Goal: Task Accomplishment & Management: Complete application form

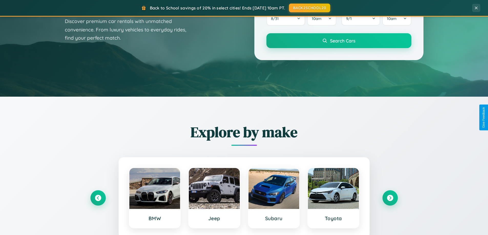
scroll to position [985, 0]
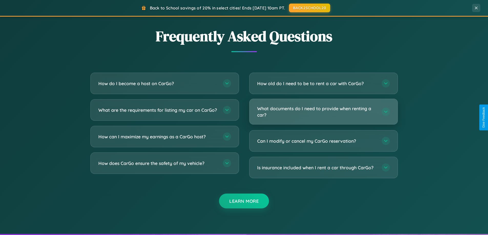
click at [323, 112] on h3 "What documents do I need to provide when renting a car?" at bounding box center [316, 111] width 119 height 13
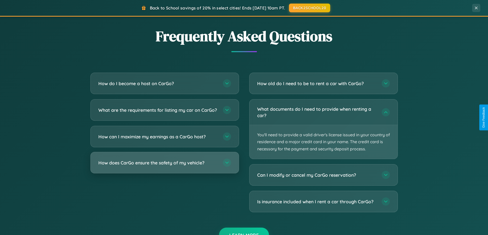
click at [164, 166] on h3 "How does CarGo ensure the safety of my vehicle?" at bounding box center [157, 163] width 119 height 6
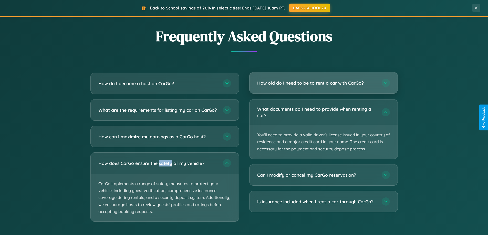
click at [323, 83] on h3 "How old do I need to be to rent a car with CarGo?" at bounding box center [316, 83] width 119 height 6
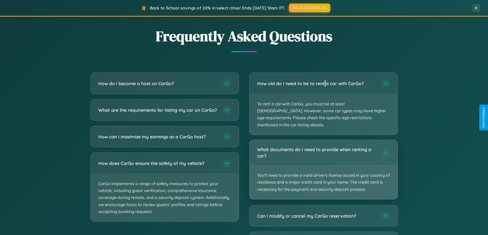
click at [323, 166] on p "You'll need to provide a valid driver's license issued in your country of resid…" at bounding box center [323, 183] width 148 height 34
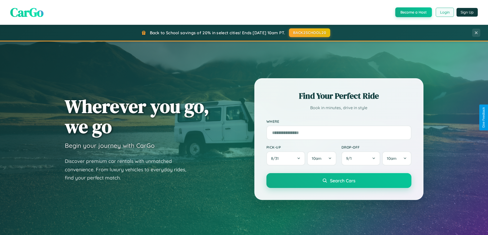
click at [444, 12] on button "Login" at bounding box center [444, 12] width 18 height 9
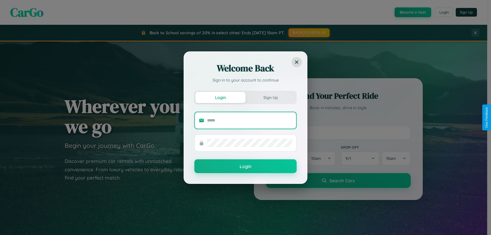
click at [250, 120] on input "text" at bounding box center [249, 120] width 85 height 8
type input "**********"
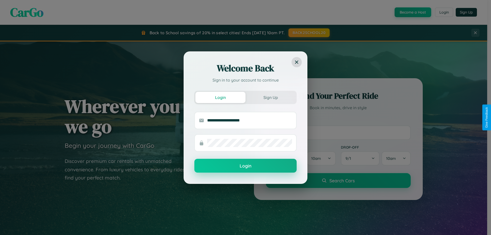
click at [246, 166] on button "Login" at bounding box center [246, 166] width 102 height 14
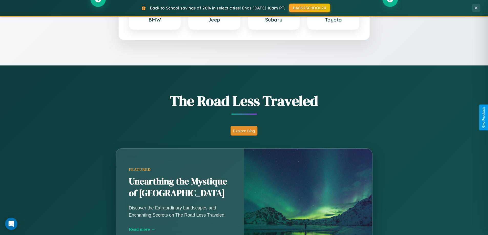
scroll to position [352, 0]
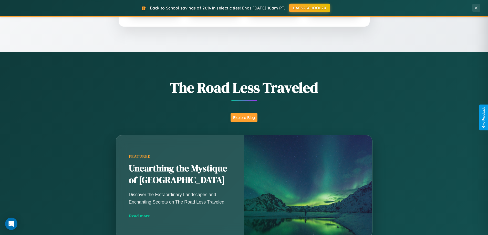
click at [244, 117] on button "Explore Blog" at bounding box center [243, 117] width 27 height 9
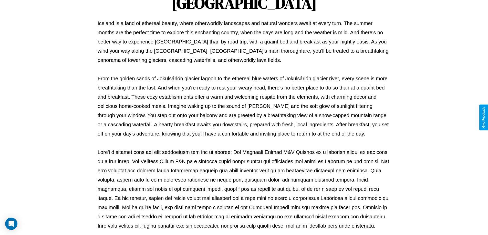
scroll to position [166, 0]
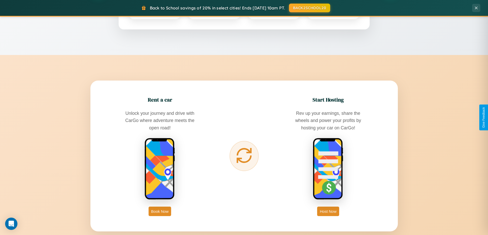
scroll to position [822, 0]
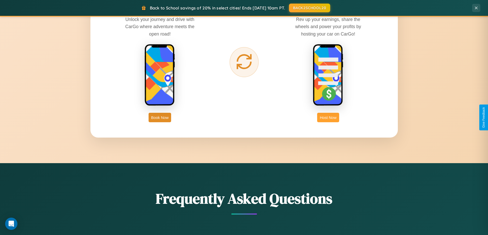
click at [328, 117] on button "Host Now" at bounding box center [328, 117] width 22 height 9
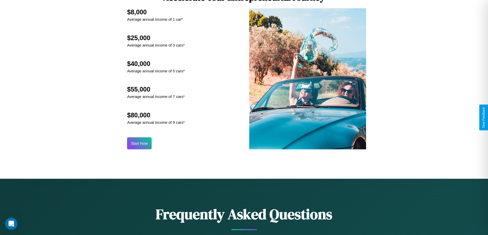
scroll to position [692, 0]
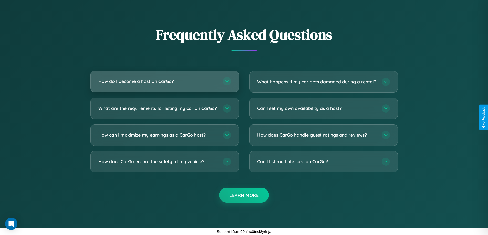
click at [164, 78] on h3 "How do I become a host on CarGo?" at bounding box center [157, 81] width 119 height 6
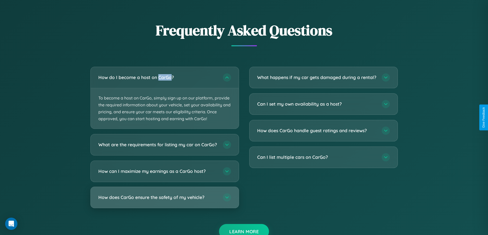
click at [164, 201] on h3 "How does CarGo ensure the safety of my vehicle?" at bounding box center [157, 198] width 119 height 6
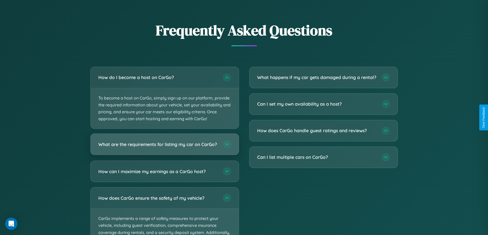
click at [164, 147] on h3 "What are the requirements for listing my car on CarGo?" at bounding box center [157, 144] width 119 height 6
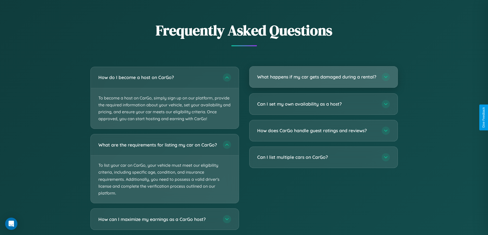
click at [323, 79] on h3 "What happens if my car gets damaged during a rental?" at bounding box center [316, 77] width 119 height 6
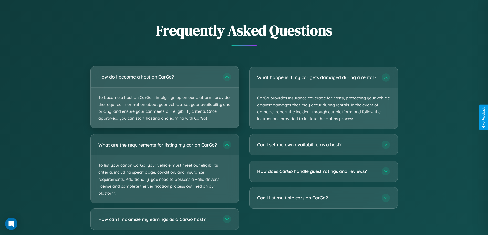
click at [164, 98] on p "To become a host on CarGo, simply sign up on our platform, provide the required…" at bounding box center [165, 108] width 148 height 41
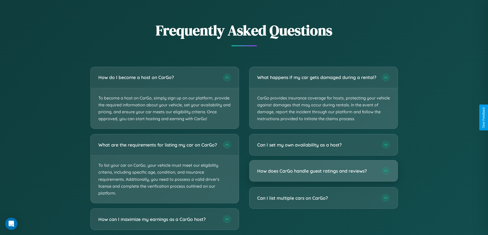
click at [323, 174] on h3 "How does CarGo handle guest ratings and reviews?" at bounding box center [316, 171] width 119 height 6
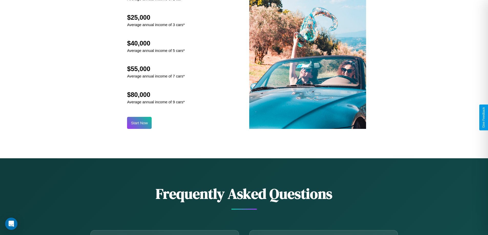
scroll to position [534, 0]
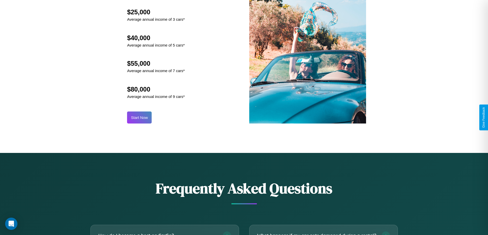
click at [139, 117] on button "Start Now" at bounding box center [139, 118] width 25 height 12
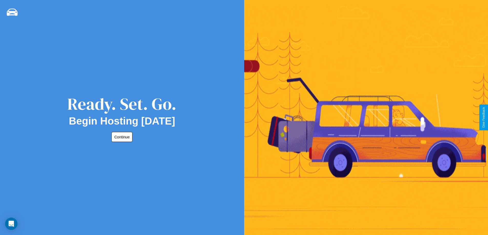
click at [121, 137] on button "Continue" at bounding box center [121, 137] width 21 height 10
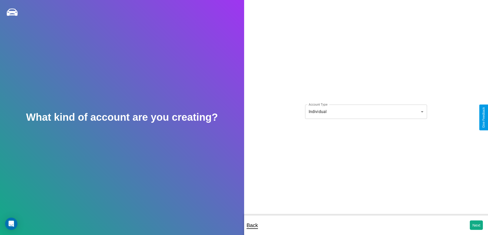
click at [366, 112] on body "**********" at bounding box center [244, 121] width 488 height 242
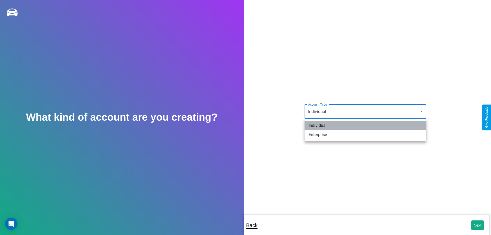
click at [366, 126] on li "Individual" at bounding box center [366, 125] width 122 height 9
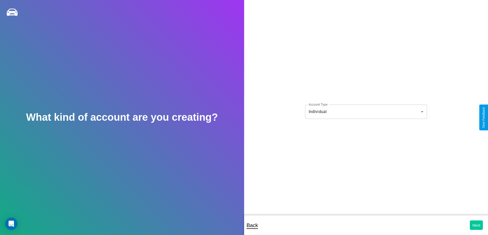
click at [476, 225] on button "Next" at bounding box center [475, 225] width 13 height 9
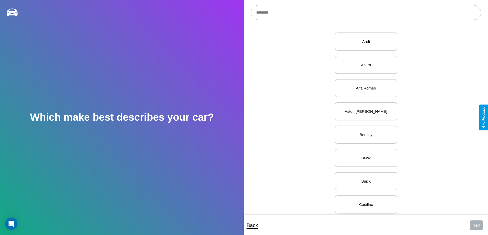
click at [366, 13] on input "text" at bounding box center [366, 12] width 230 height 15
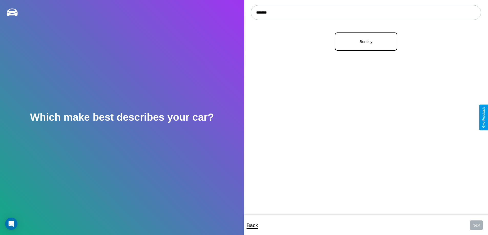
type input "*******"
click at [364, 42] on p "Bentley" at bounding box center [365, 41] width 51 height 7
click at [476, 225] on button "Next" at bounding box center [475, 225] width 13 height 9
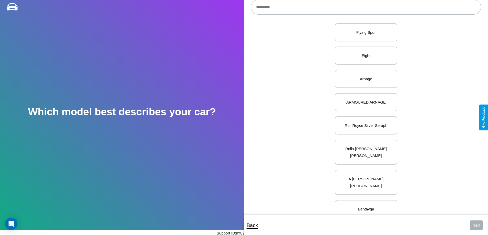
scroll to position [135, 0]
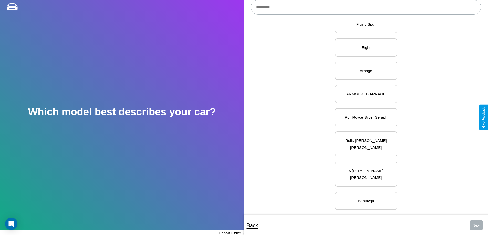
click at [364, 117] on p "Roll Royce Silver Seraph" at bounding box center [365, 117] width 51 height 7
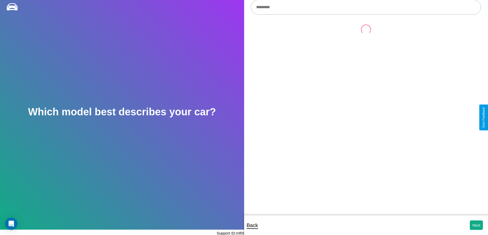
scroll to position [0, 0]
click at [476, 225] on button "Next" at bounding box center [475, 225] width 13 height 9
select select "*****"
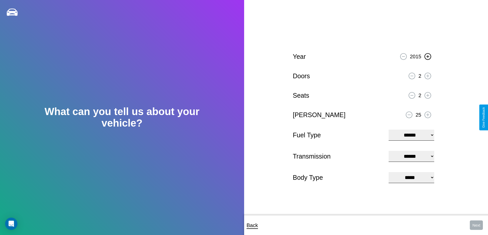
click at [427, 56] on icon at bounding box center [427, 56] width 3 height 3
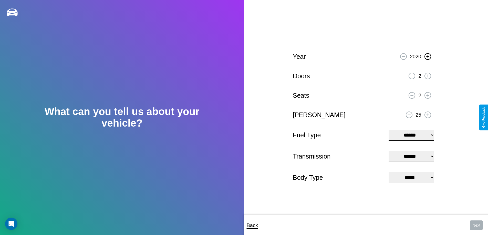
click at [427, 56] on icon at bounding box center [427, 56] width 3 height 3
click at [427, 75] on icon at bounding box center [427, 75] width 3 height 3
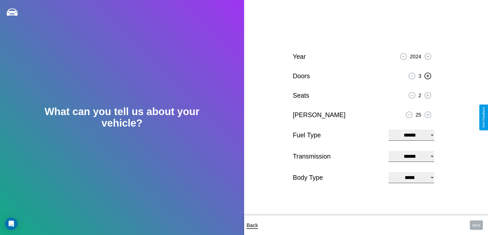
click at [427, 75] on icon at bounding box center [427, 75] width 3 height 3
click at [427, 95] on icon at bounding box center [427, 95] width 3 height 3
click at [427, 114] on icon at bounding box center [427, 114] width 3 height 3
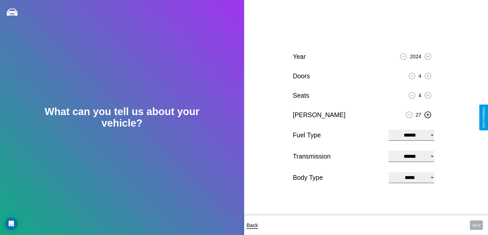
click at [427, 114] on icon at bounding box center [427, 114] width 3 height 3
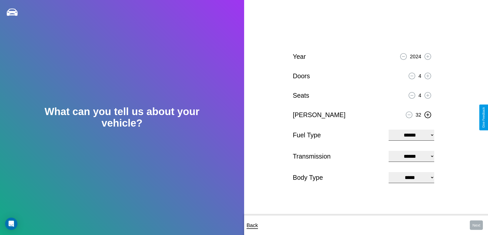
click at [427, 114] on icon at bounding box center [427, 114] width 3 height 3
click at [411, 135] on select "**********" at bounding box center [410, 135] width 45 height 11
select select "***"
click at [411, 156] on select "****** ********* ******" at bounding box center [410, 156] width 45 height 11
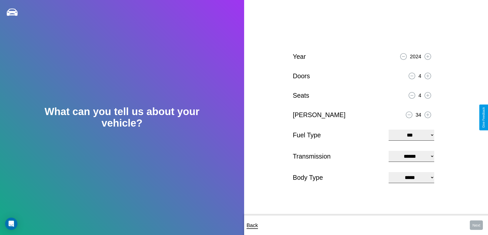
select select "*********"
click at [411, 178] on select "**********" at bounding box center [410, 177] width 45 height 11
select select "***"
click at [476, 225] on button "Next" at bounding box center [475, 225] width 13 height 9
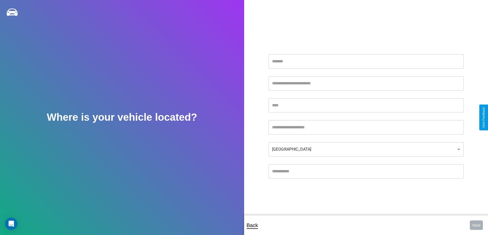
click at [366, 61] on input "text" at bounding box center [365, 61] width 195 height 14
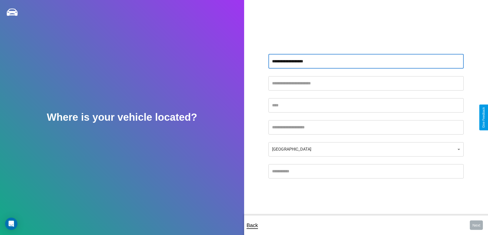
type input "**********"
click at [366, 105] on input "text" at bounding box center [365, 105] width 195 height 14
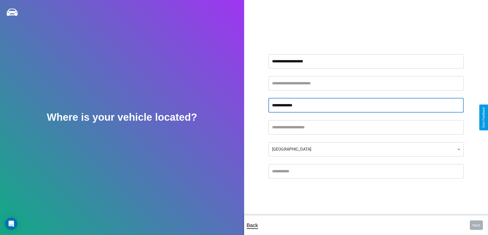
type input "**********"
click at [366, 127] on input "text" at bounding box center [365, 127] width 195 height 14
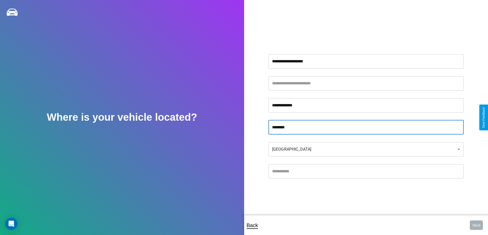
type input "********"
click at [366, 171] on input "text" at bounding box center [365, 171] width 195 height 14
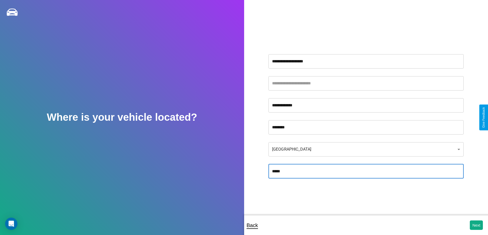
type input "*****"
click at [366, 149] on body "**********" at bounding box center [244, 121] width 488 height 242
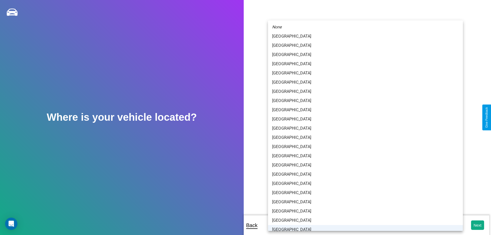
click at [363, 226] on li "[GEOGRAPHIC_DATA]" at bounding box center [365, 229] width 195 height 9
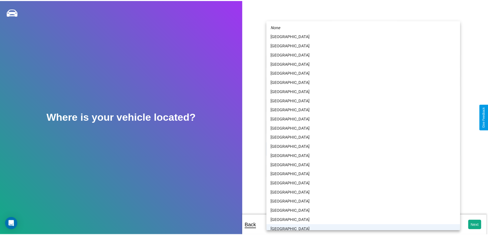
scroll to position [3, 0]
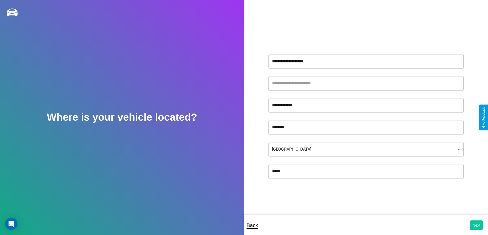
click at [476, 225] on button "Next" at bounding box center [475, 225] width 13 height 9
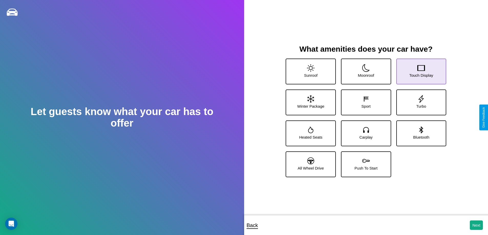
click at [417, 69] on icon at bounding box center [421, 68] width 8 height 8
click at [419, 131] on icon at bounding box center [421, 129] width 4 height 7
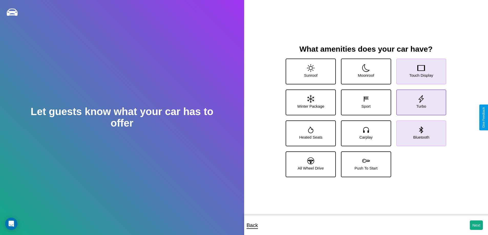
click at [417, 100] on icon at bounding box center [421, 99] width 8 height 8
click at [419, 131] on icon at bounding box center [421, 129] width 4 height 7
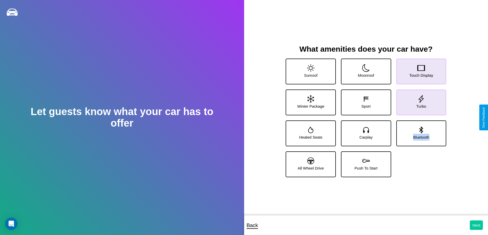
click at [476, 225] on button "Next" at bounding box center [475, 225] width 13 height 9
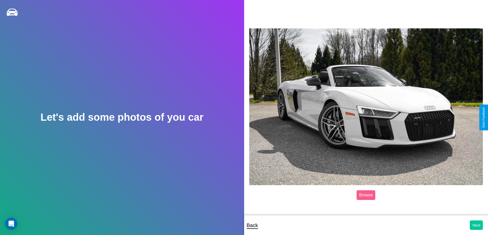
click at [476, 225] on button "Next" at bounding box center [475, 225] width 13 height 9
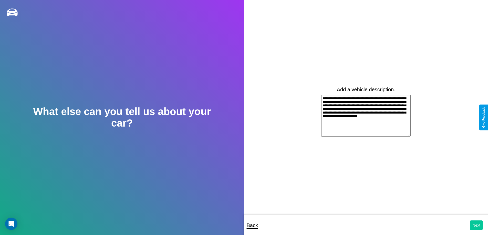
type textarea "**********"
click at [476, 225] on button "Next" at bounding box center [475, 225] width 13 height 9
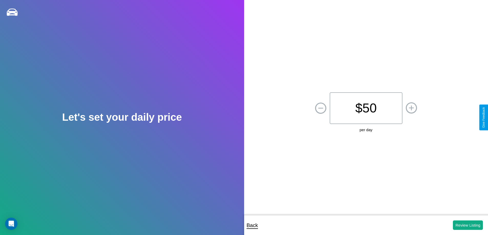
click at [366, 108] on p "$ 50" at bounding box center [365, 108] width 73 height 32
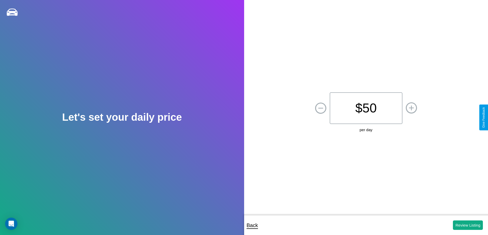
click at [366, 108] on p "$ 50" at bounding box center [365, 108] width 73 height 32
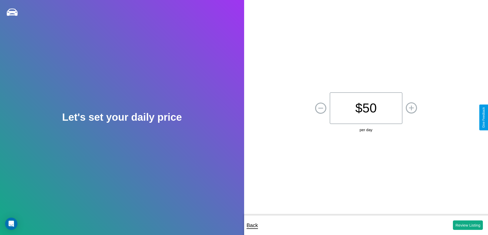
click at [366, 108] on p "$ 50" at bounding box center [365, 108] width 73 height 32
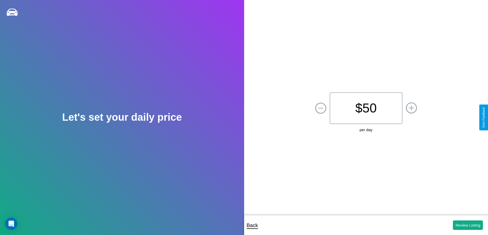
click at [366, 108] on p "$ 50" at bounding box center [365, 108] width 73 height 32
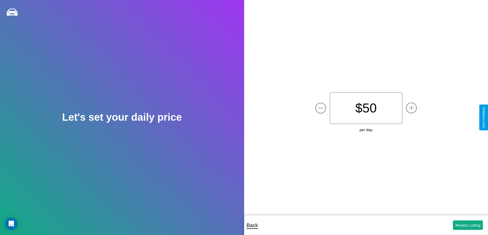
click at [366, 108] on p "$ 50" at bounding box center [365, 108] width 73 height 32
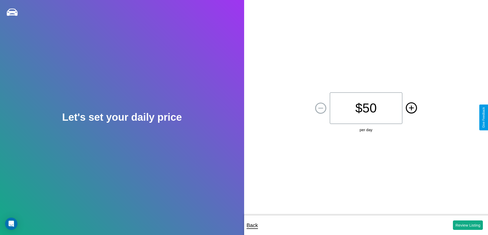
click at [411, 108] on icon at bounding box center [411, 107] width 5 height 5
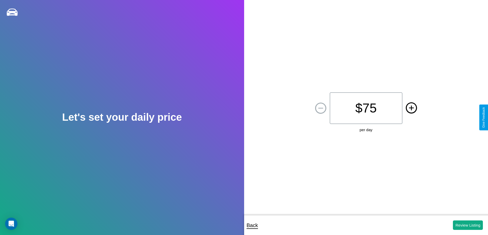
click at [411, 108] on icon at bounding box center [411, 107] width 5 height 5
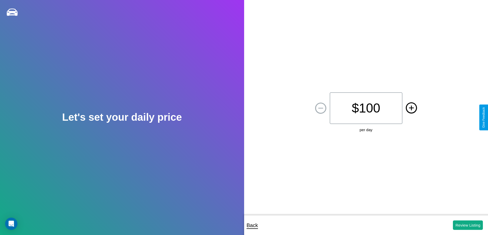
click at [411, 108] on icon at bounding box center [411, 107] width 5 height 5
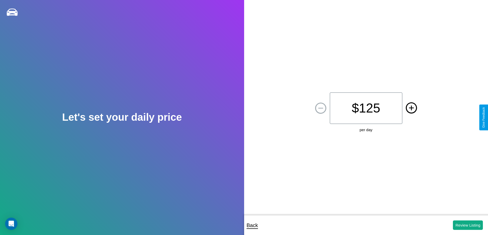
click at [411, 108] on icon at bounding box center [411, 107] width 5 height 5
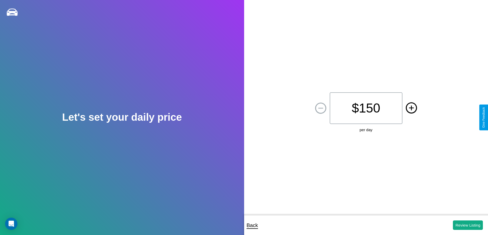
click at [411, 108] on icon at bounding box center [411, 107] width 5 height 5
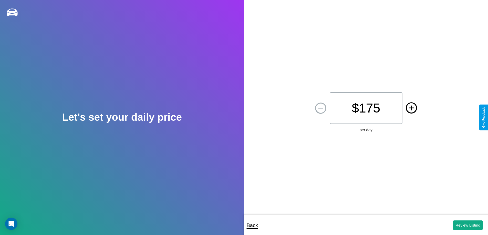
click at [411, 108] on icon at bounding box center [411, 107] width 5 height 5
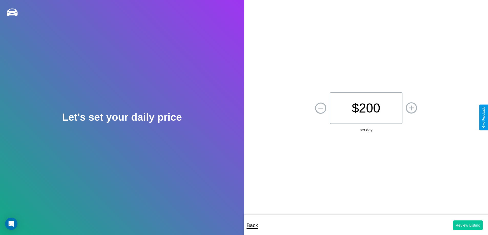
click at [467, 225] on button "Review Listing" at bounding box center [468, 225] width 30 height 9
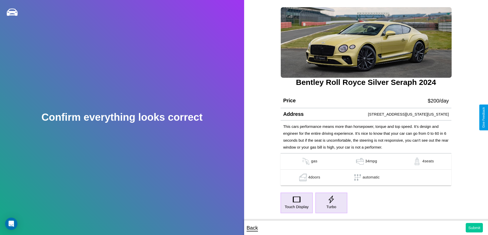
click at [474, 228] on button "Submit" at bounding box center [473, 227] width 17 height 9
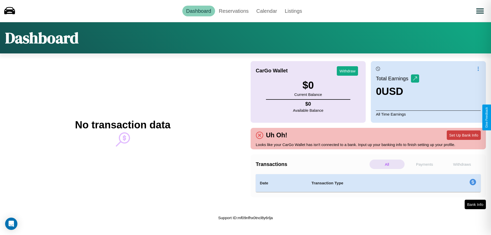
click at [464, 135] on button "Set Up Bank Info" at bounding box center [464, 135] width 34 height 9
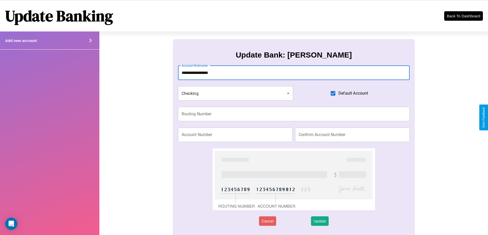
type input "**********"
